Goal: Find specific page/section: Find specific page/section

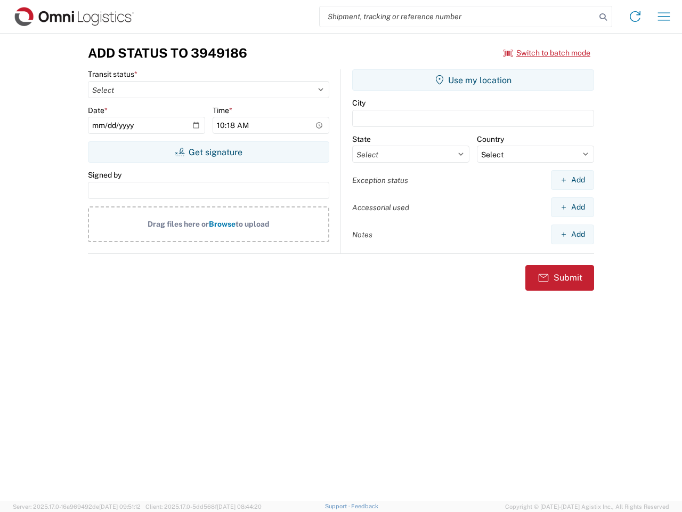
click at [458, 17] on input "search" at bounding box center [458, 16] width 276 height 20
click at [603, 17] on icon at bounding box center [603, 17] width 15 height 15
click at [635, 17] on icon at bounding box center [635, 16] width 17 height 17
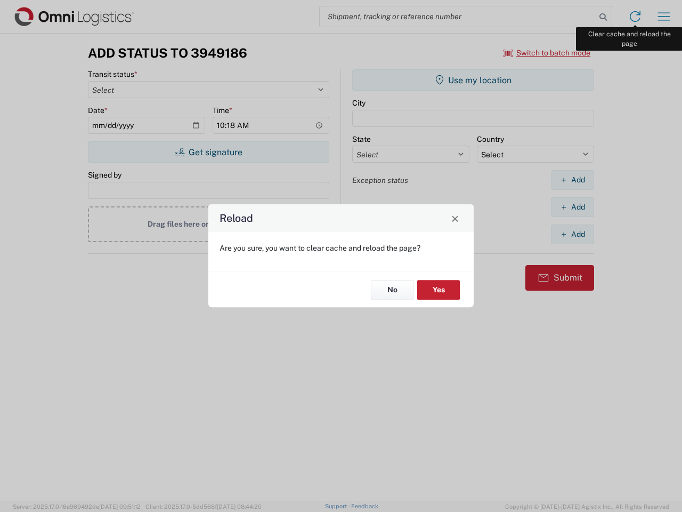
click at [664, 17] on div "Reload Are you sure, you want to clear cache and reload the page? No Yes" at bounding box center [341, 256] width 682 height 512
click at [547, 53] on div "Reload Are you sure, you want to clear cache and reload the page? No Yes" at bounding box center [341, 256] width 682 height 512
click at [208, 152] on div "Reload Are you sure, you want to clear cache and reload the page? No Yes" at bounding box center [341, 256] width 682 height 512
click at [473, 80] on div "Reload Are you sure, you want to clear cache and reload the page? No Yes" at bounding box center [341, 256] width 682 height 512
click at [572, 180] on div "Reload Are you sure, you want to clear cache and reload the page? No Yes" at bounding box center [341, 256] width 682 height 512
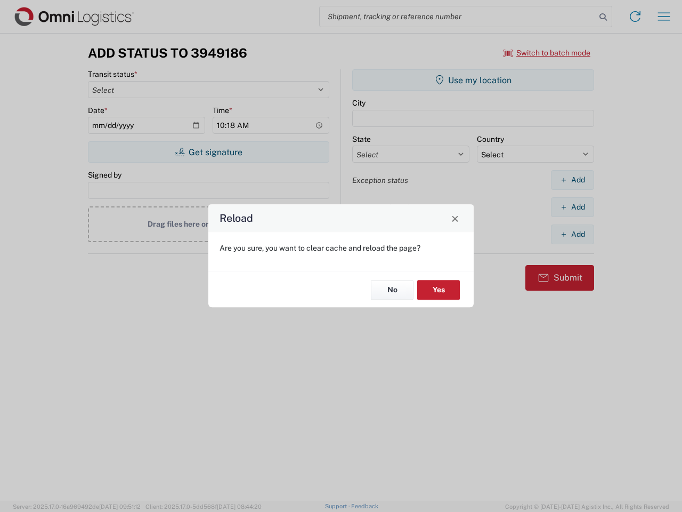
click at [572, 207] on div "Reload Are you sure, you want to clear cache and reload the page? No Yes" at bounding box center [341, 256] width 682 height 512
click at [572, 234] on div "Reload Are you sure, you want to clear cache and reload the page? No Yes" at bounding box center [341, 256] width 682 height 512
